Goal: Information Seeking & Learning: Learn about a topic

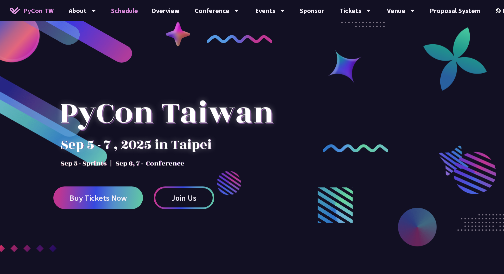
click at [115, 12] on link "Schedule" at bounding box center [124, 10] width 40 height 21
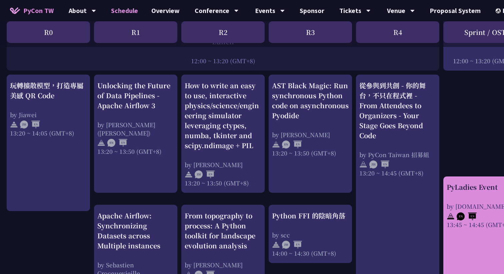
scroll to position [560, 0]
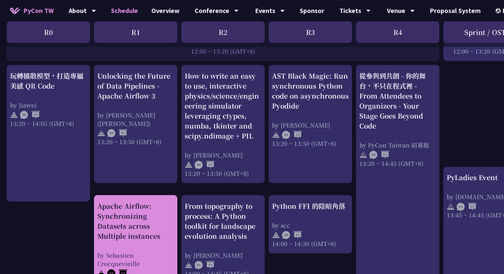
click at [161, 225] on div "Apache Airflow: Synchronizing Datasets across Multiple instances" at bounding box center [135, 221] width 77 height 40
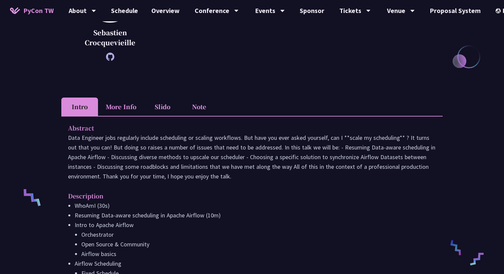
scroll to position [141, 0]
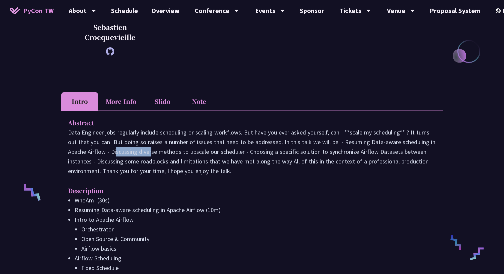
drag, startPoint x: 68, startPoint y: 152, endPoint x: 104, endPoint y: 154, distance: 36.7
click at [104, 154] on p "Data Engineer jobs regularly include scheduling or scaling workflows. But have …" at bounding box center [252, 152] width 368 height 48
click at [140, 157] on p "Data Engineer jobs regularly include scheduling or scaling workflows. But have …" at bounding box center [252, 152] width 368 height 48
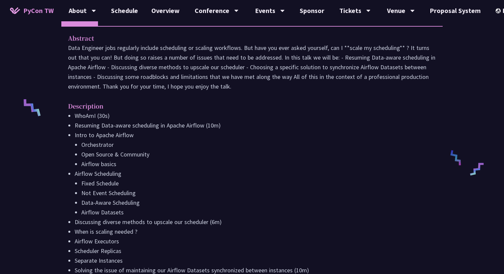
scroll to position [227, 0]
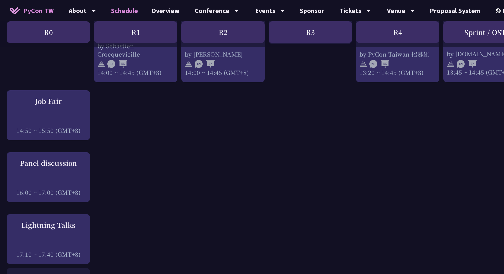
scroll to position [770, 0]
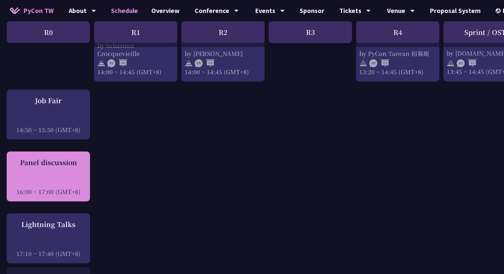
click at [51, 172] on div "Panel discussion 16:00 ~ 17:00 (GMT+8)" at bounding box center [48, 177] width 77 height 38
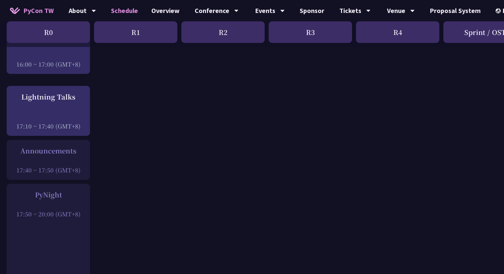
scroll to position [899, 0]
click at [65, 199] on div at bounding box center [48, 204] width 77 height 10
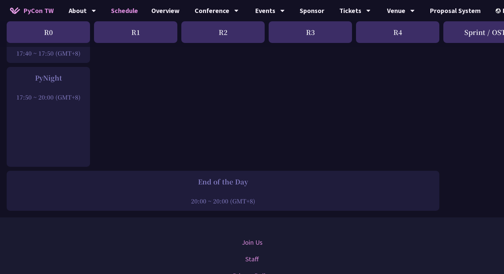
scroll to position [1016, 0]
drag, startPoint x: 36, startPoint y: 74, endPoint x: 62, endPoint y: 74, distance: 26.6
click at [62, 74] on div "PyNight" at bounding box center [48, 77] width 77 height 10
drag, startPoint x: 35, startPoint y: 73, endPoint x: 63, endPoint y: 73, distance: 27.6
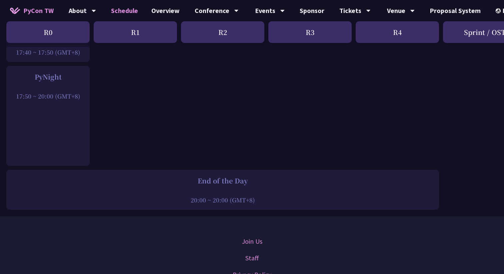
click at [63, 73] on div "PyNight" at bounding box center [48, 77] width 77 height 10
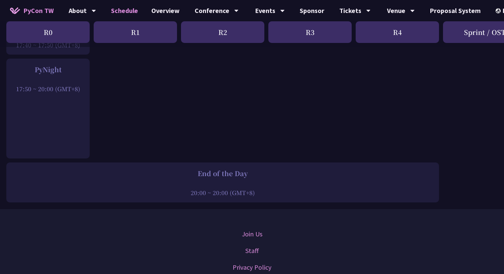
scroll to position [932, 0]
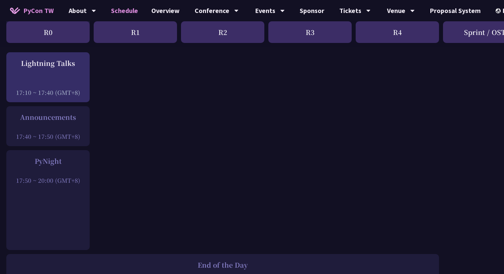
drag, startPoint x: 35, startPoint y: 157, endPoint x: 70, endPoint y: 157, distance: 35.0
click at [71, 157] on div "PyNight" at bounding box center [48, 161] width 77 height 10
click at [70, 157] on div "PyNight" at bounding box center [48, 161] width 77 height 10
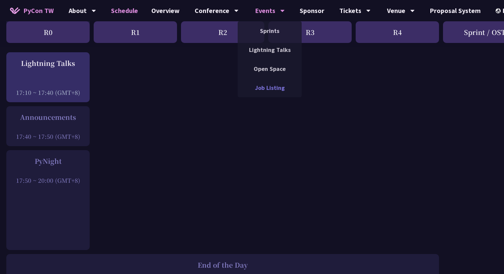
click at [270, 85] on link "Job Listing" at bounding box center [269, 88] width 64 height 16
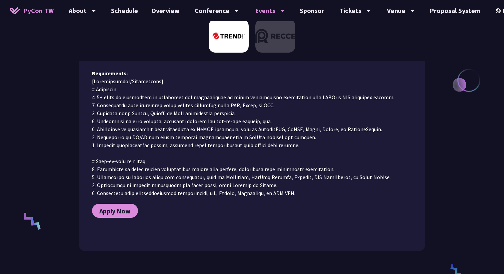
scroll to position [340, 0]
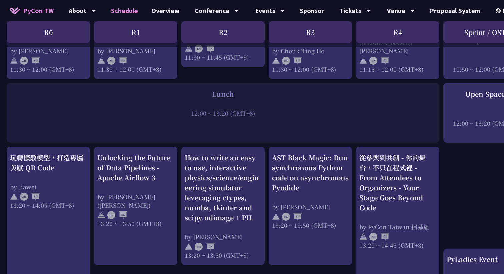
scroll to position [932, 0]
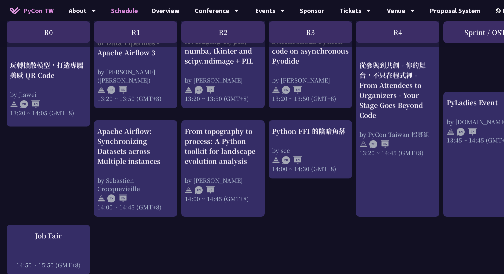
scroll to position [622, 0]
